Goal: Find specific page/section: Find specific page/section

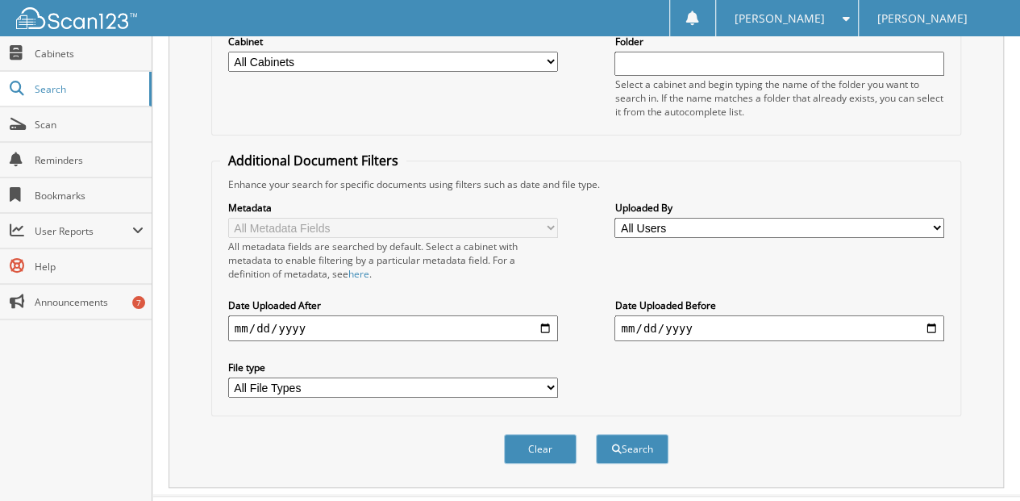
scroll to position [241, 0]
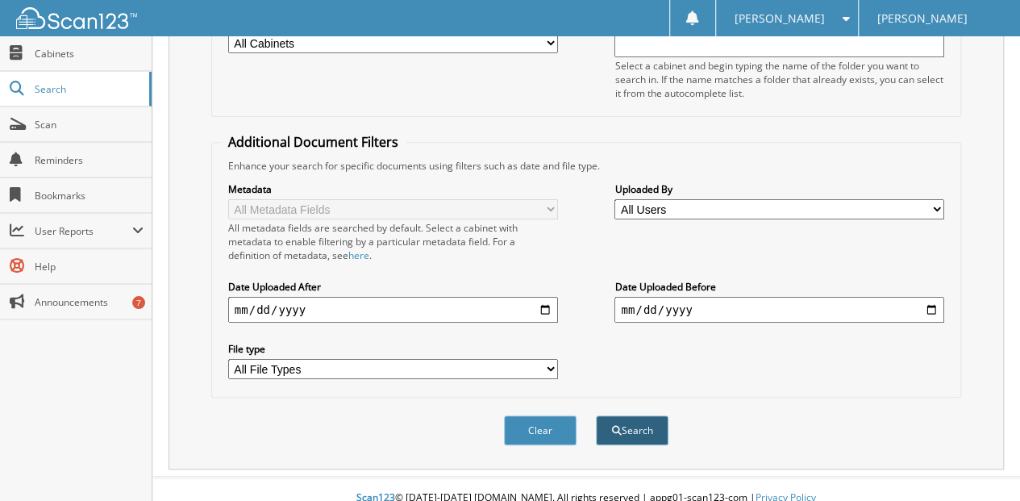
type input "[PERSON_NAME]"
click at [640, 416] on button "Search" at bounding box center [632, 430] width 73 height 30
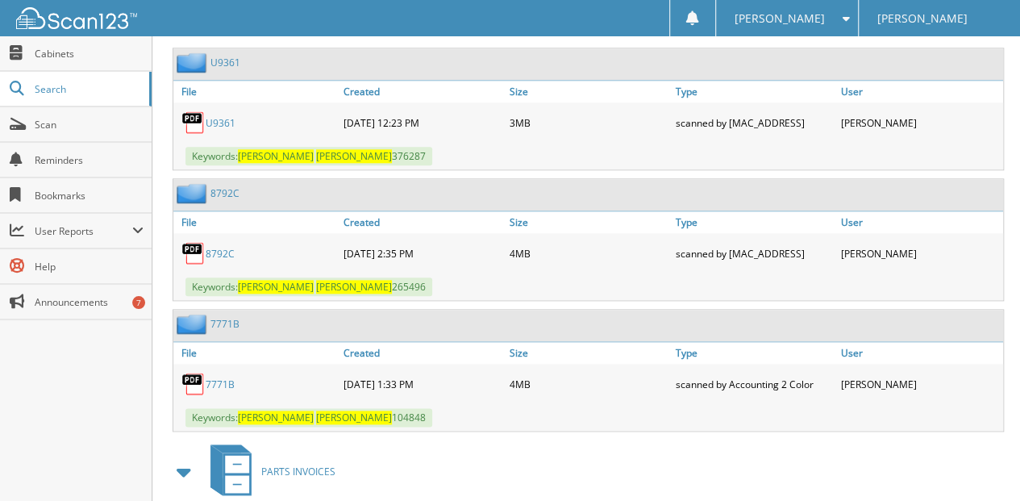
scroll to position [807, 0]
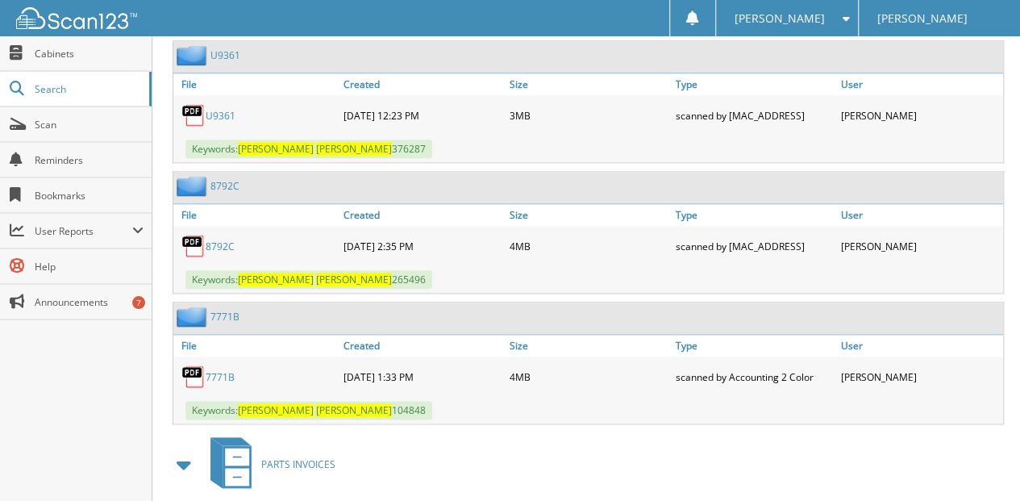
click at [227, 109] on link "U9361" at bounding box center [221, 116] width 30 height 14
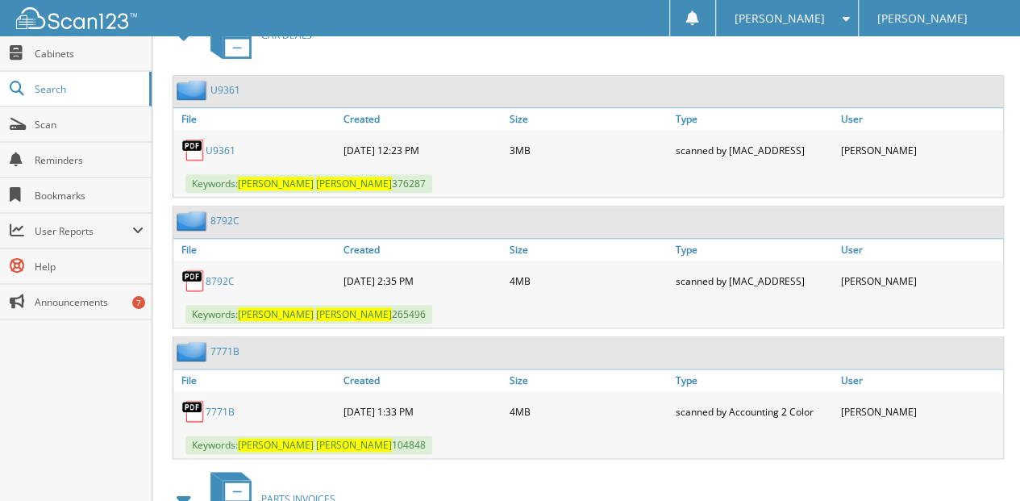
scroll to position [753, 0]
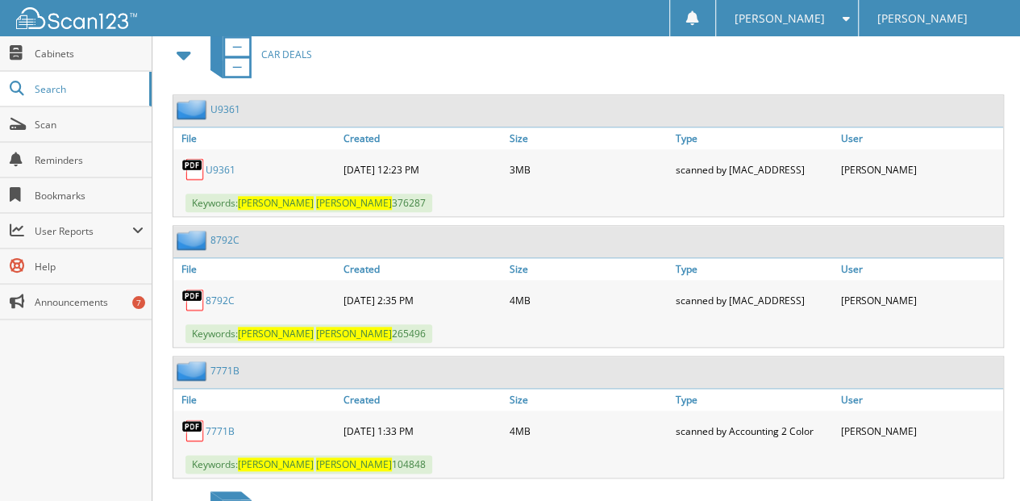
click at [223, 294] on link "8792C" at bounding box center [220, 301] width 29 height 14
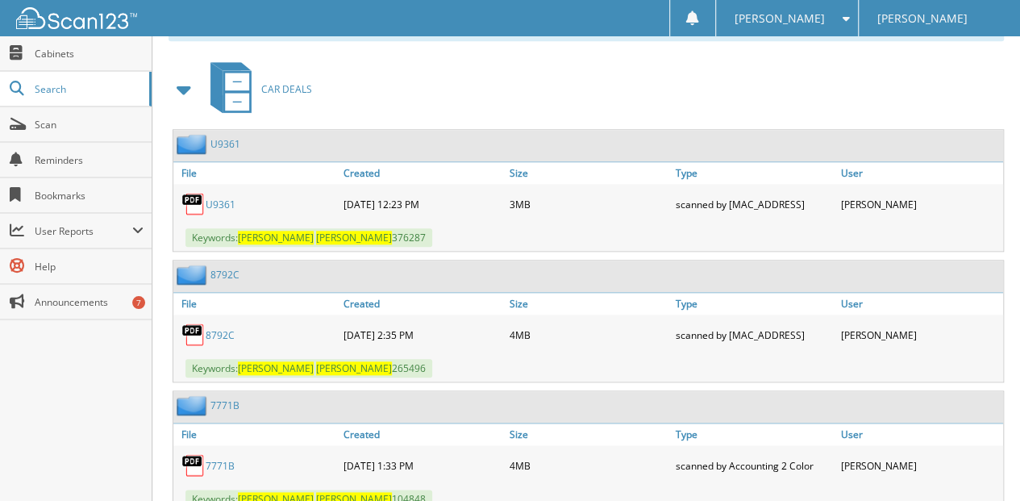
scroll to position [699, 0]
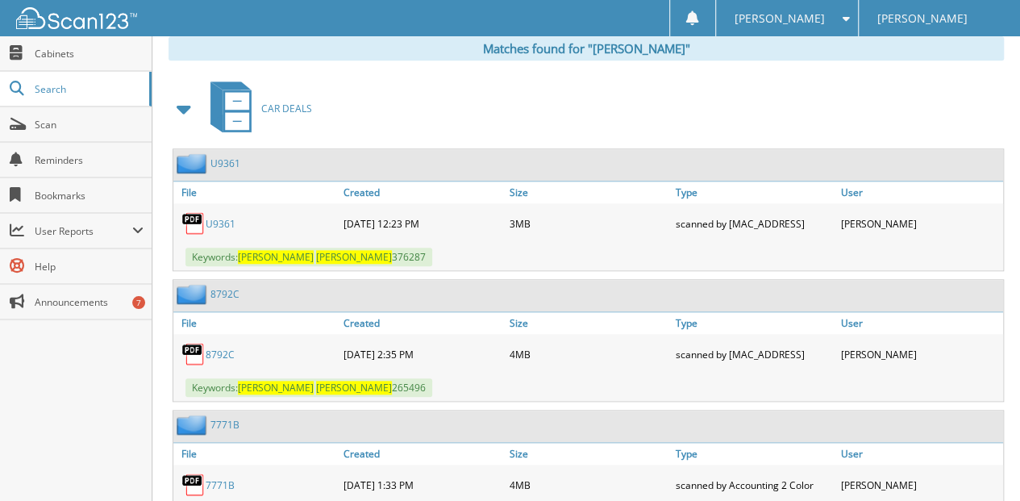
click at [220, 217] on link "U9361" at bounding box center [221, 224] width 30 height 14
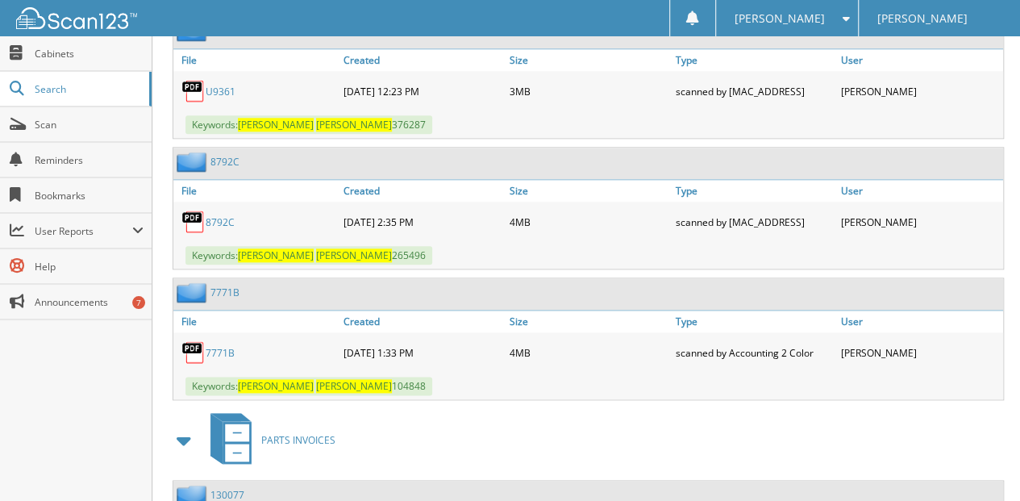
scroll to position [860, 0]
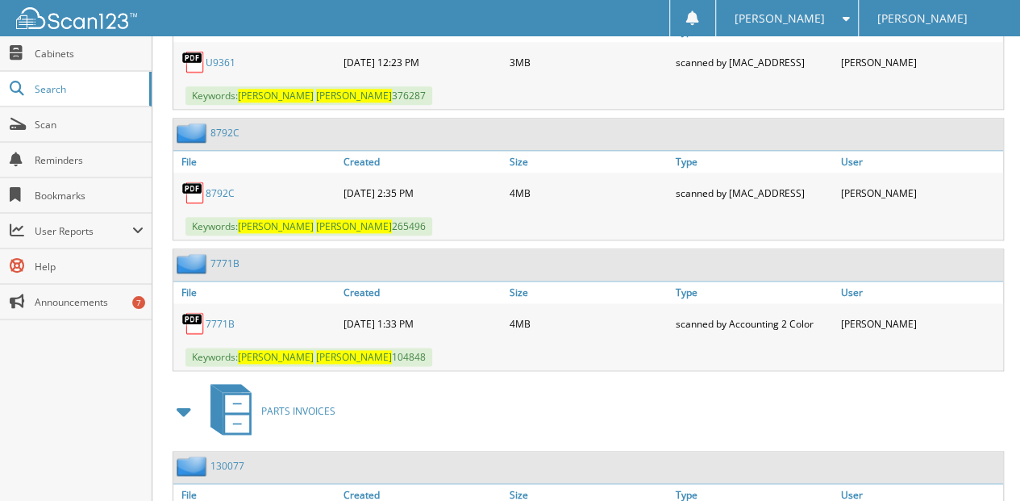
click at [215, 317] on link "7771B" at bounding box center [220, 324] width 29 height 14
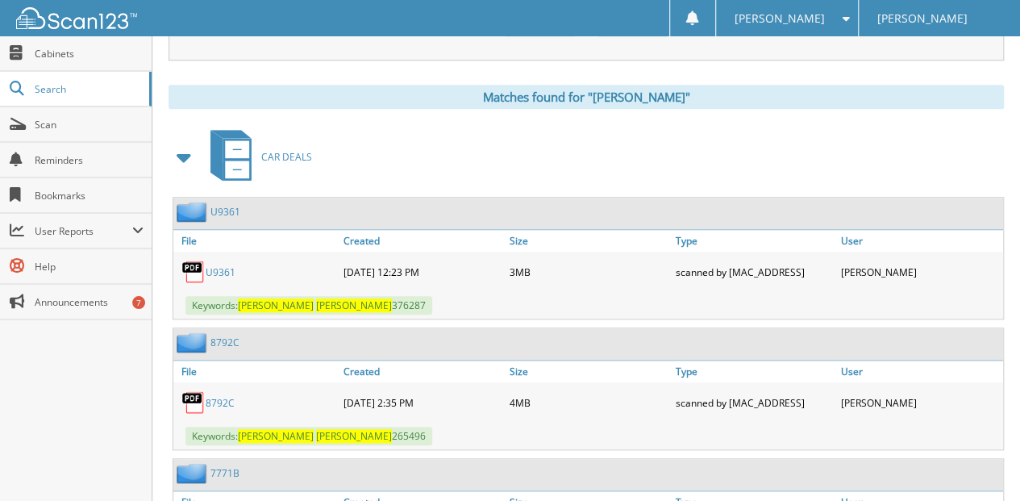
scroll to position [645, 0]
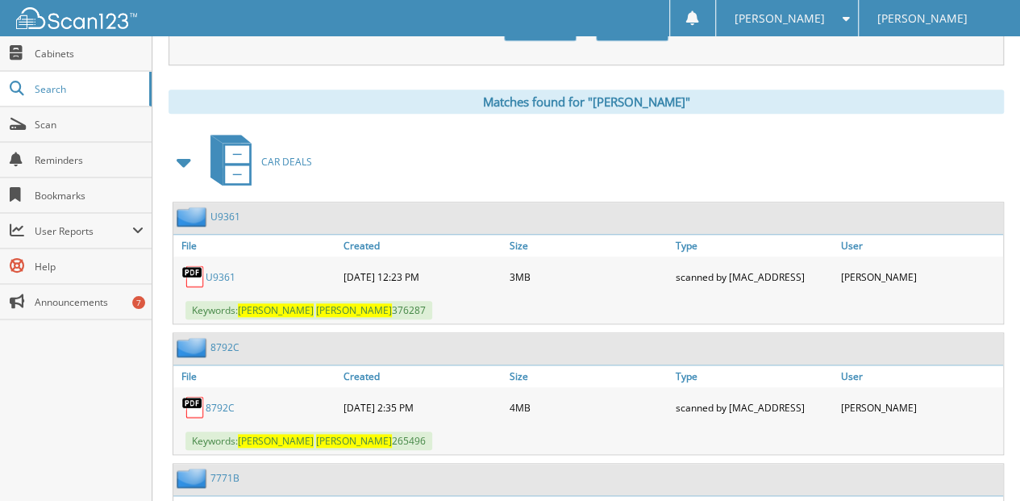
click at [223, 401] on link "8792C" at bounding box center [220, 408] width 29 height 14
click at [219, 270] on link "U9361" at bounding box center [221, 277] width 30 height 14
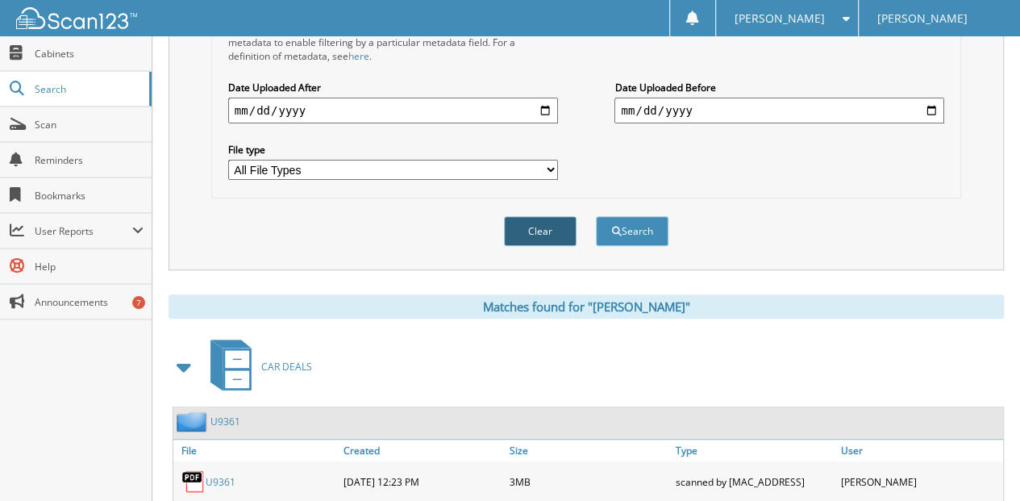
scroll to position [430, 0]
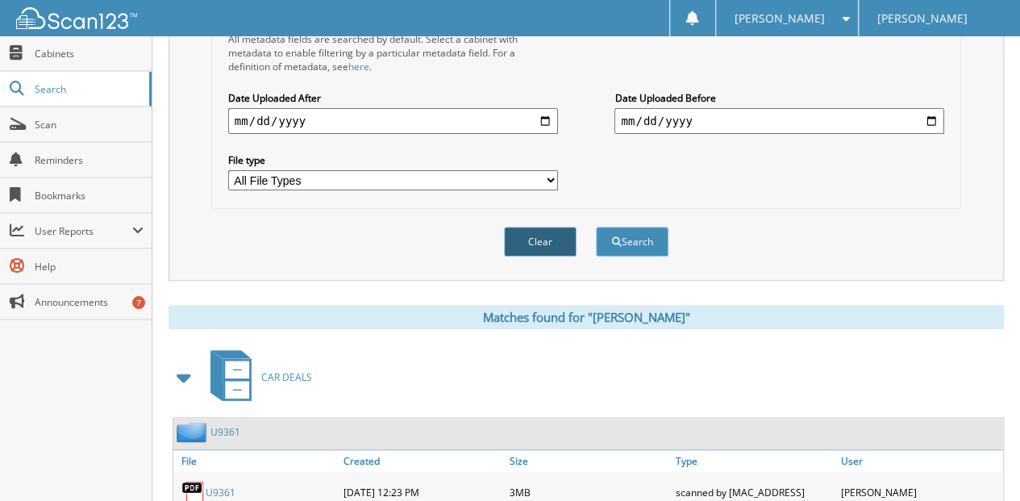
click at [540, 227] on button "Clear" at bounding box center [540, 242] width 73 height 30
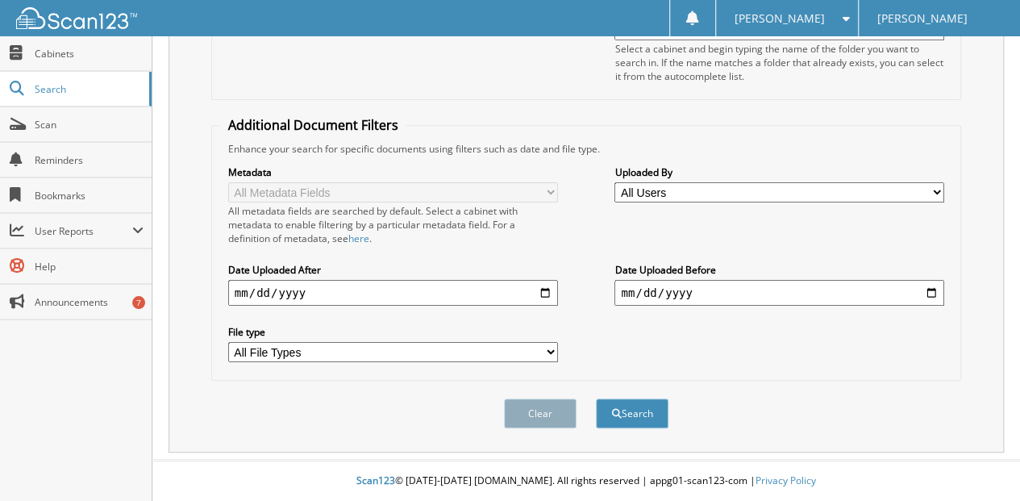
scroll to position [241, 0]
